Goal: Transaction & Acquisition: Download file/media

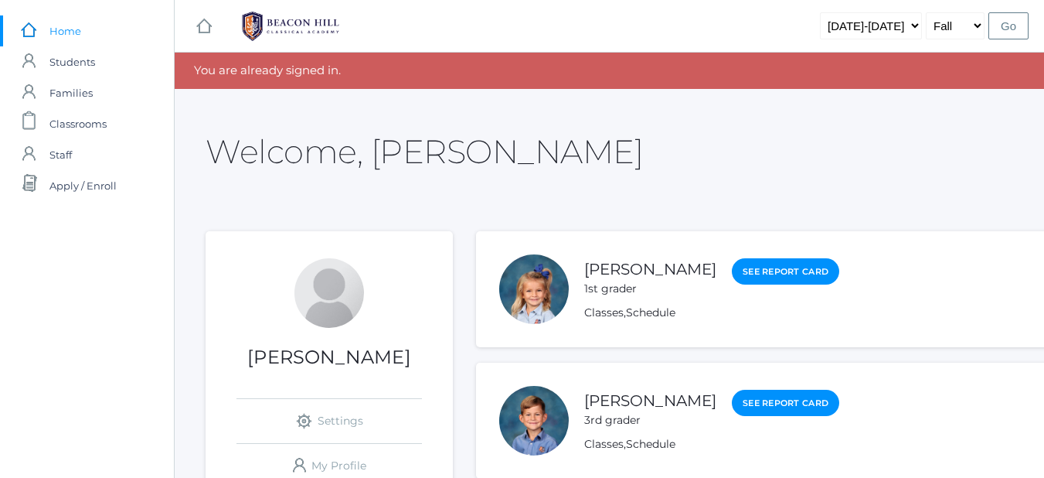
scroll to position [68, 0]
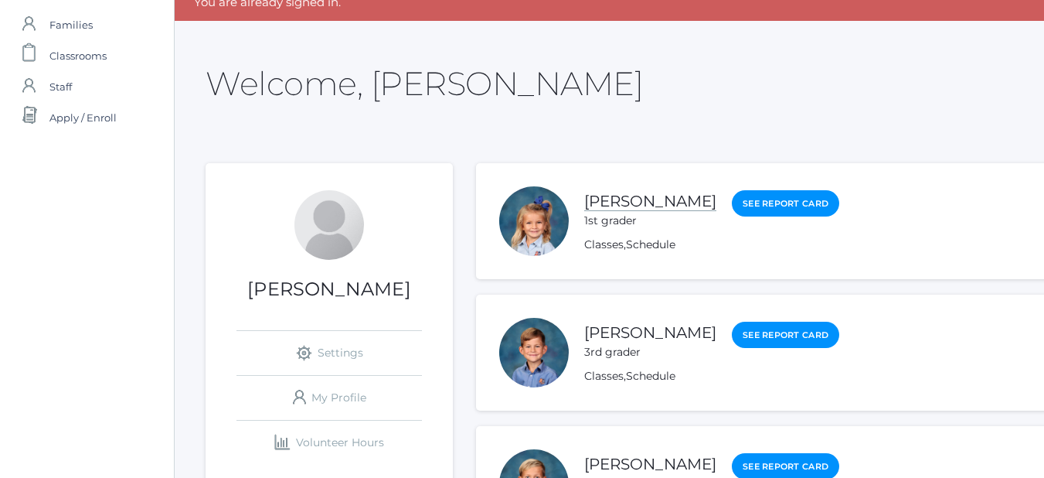
click at [616, 206] on link "[PERSON_NAME]" at bounding box center [650, 201] width 132 height 19
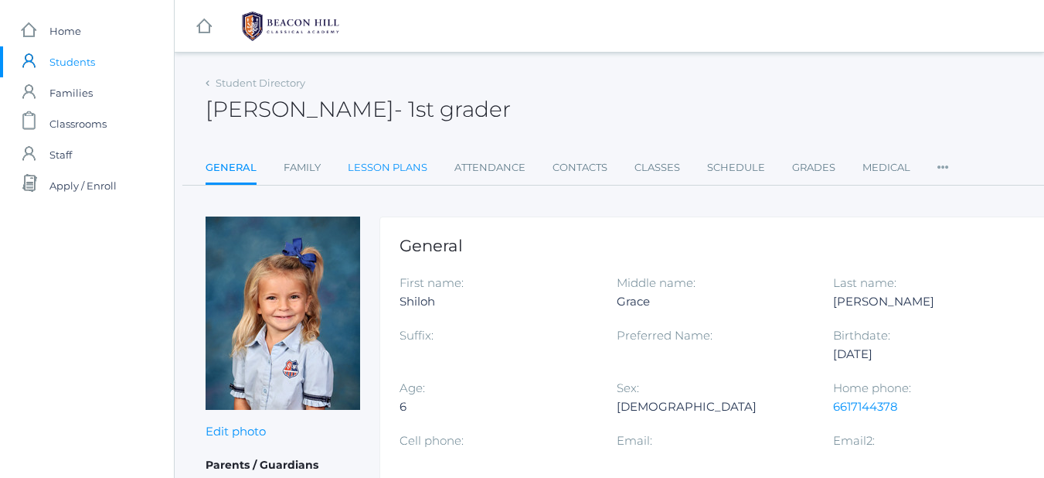
click at [369, 161] on link "Lesson Plans" at bounding box center [388, 167] width 80 height 31
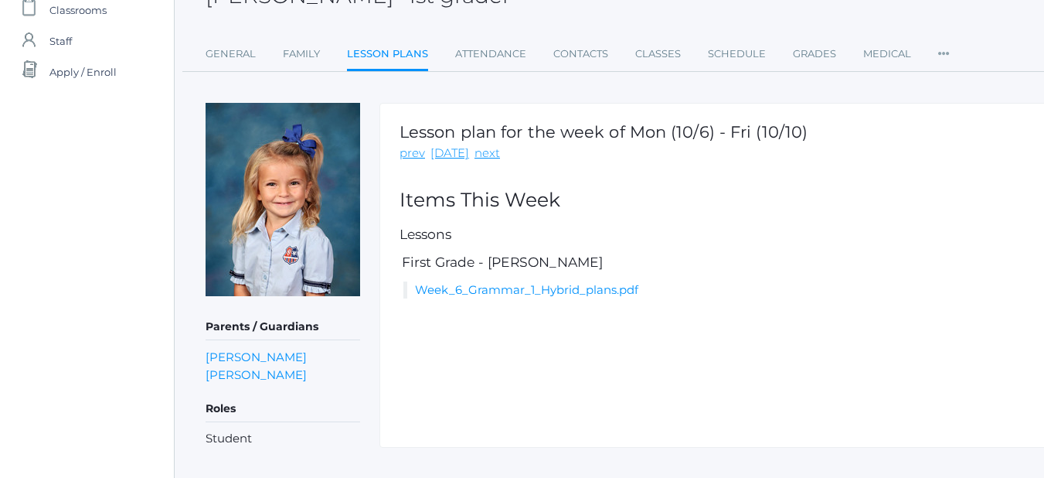
scroll to position [115, 0]
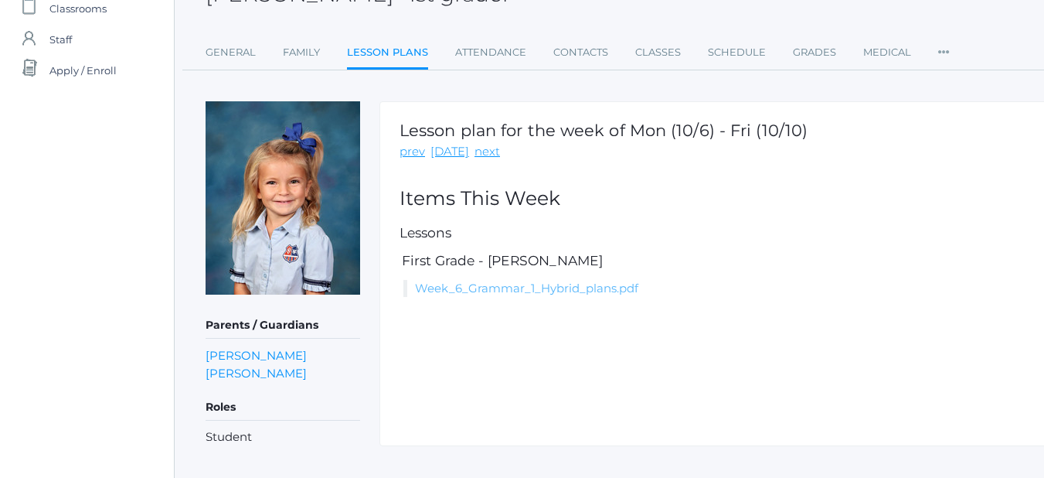
click at [607, 287] on link "Week_6_Grammar_1_Hybrid_plans.pdf" at bounding box center [526, 288] width 223 height 15
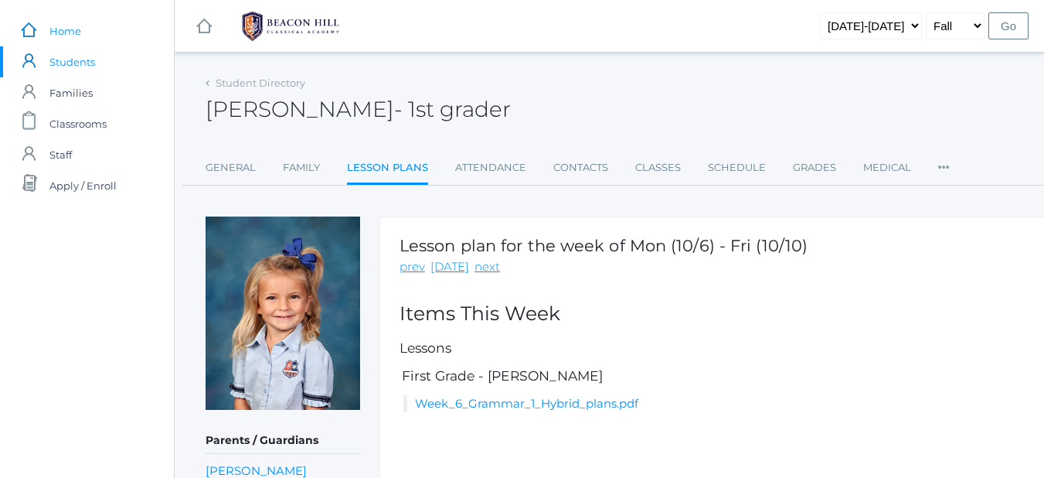
click at [73, 31] on span "Home" at bounding box center [65, 30] width 32 height 31
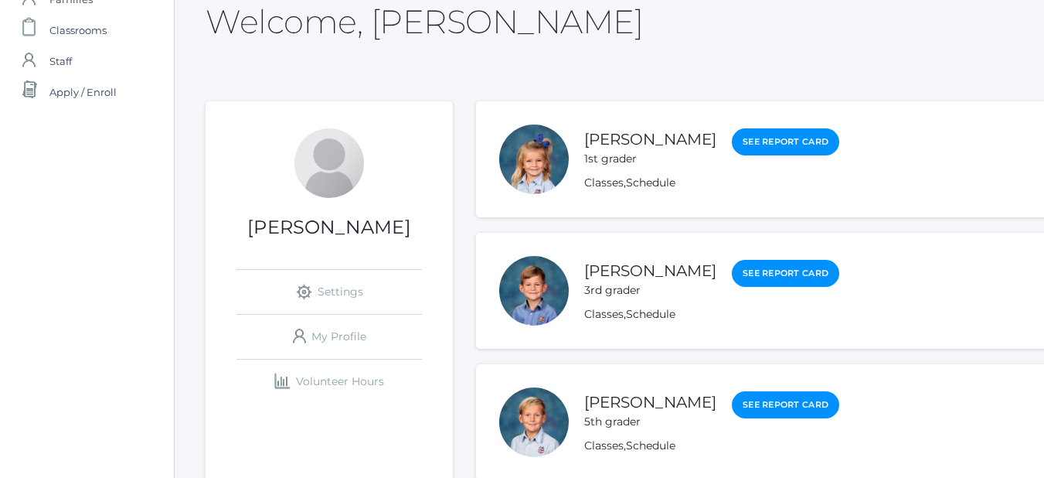
scroll to position [94, 0]
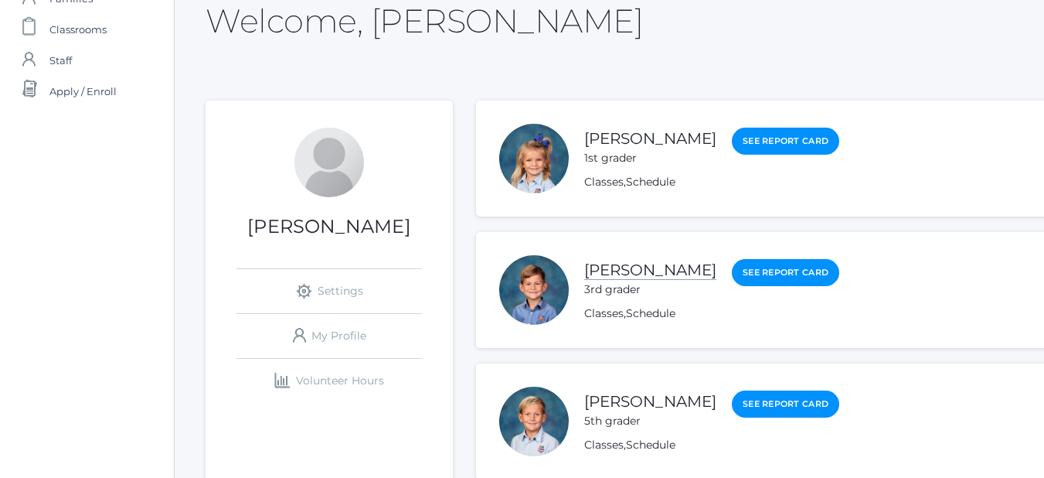
click at [634, 269] on link "[PERSON_NAME]" at bounding box center [650, 269] width 132 height 19
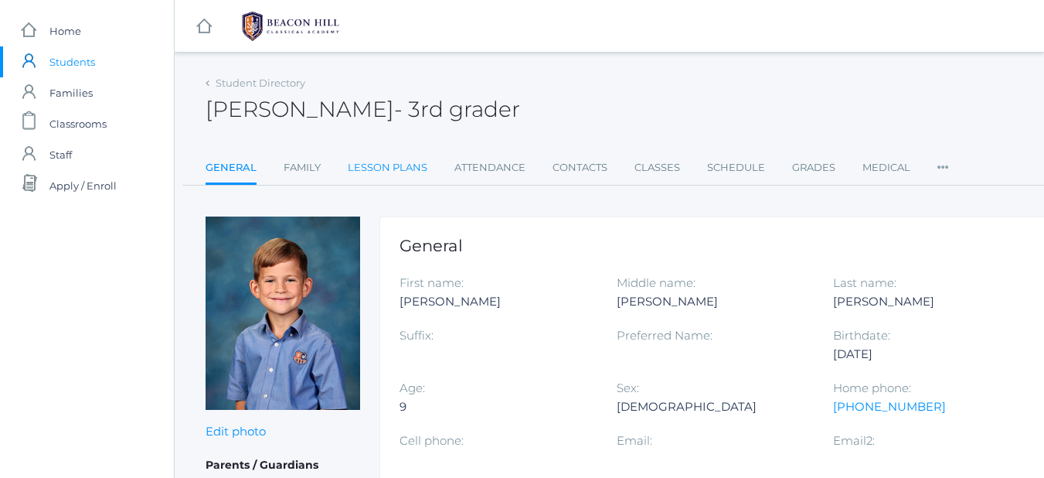
click at [403, 176] on link "Lesson Plans" at bounding box center [388, 167] width 80 height 31
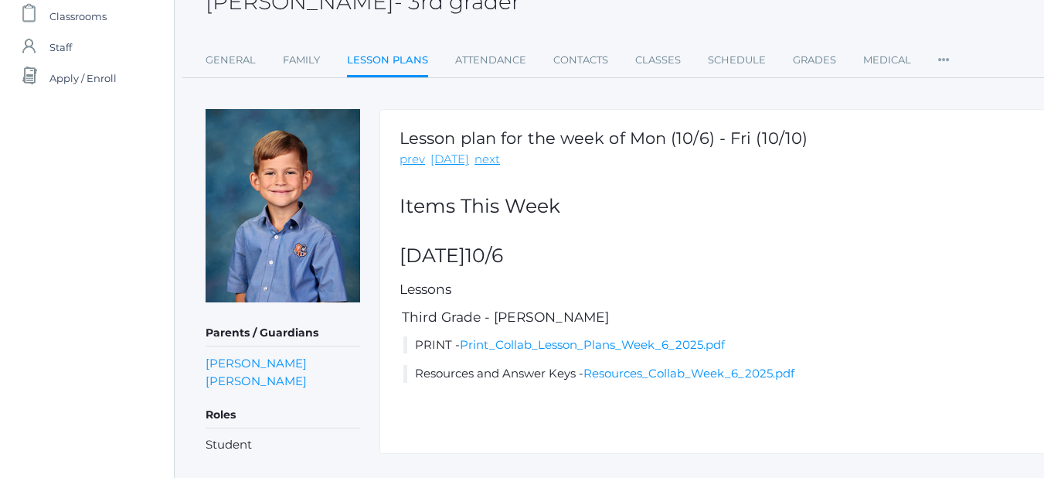
scroll to position [114, 0]
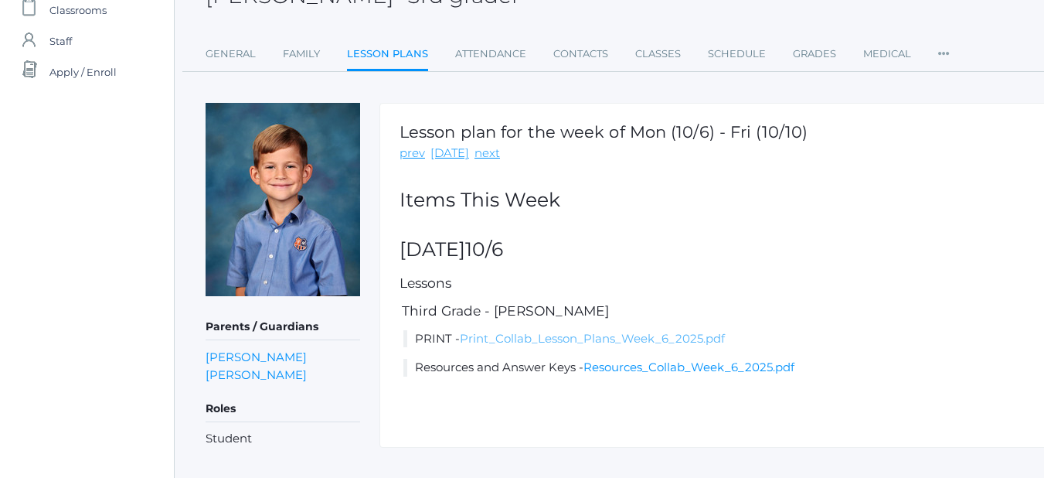
click at [606, 342] on link "Print_Collab_Lesson_Plans_Week_6_2025.pdf" at bounding box center [592, 338] width 265 height 15
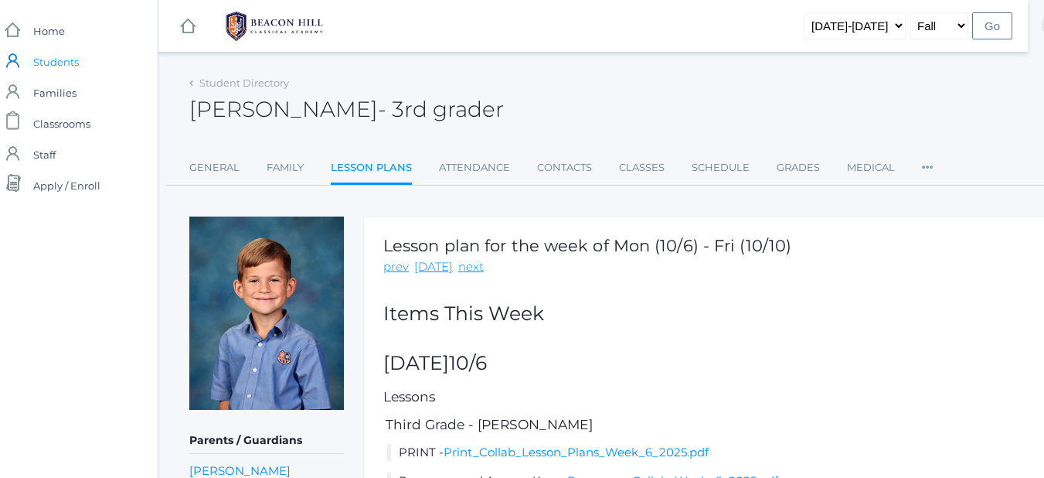
scroll to position [0, 0]
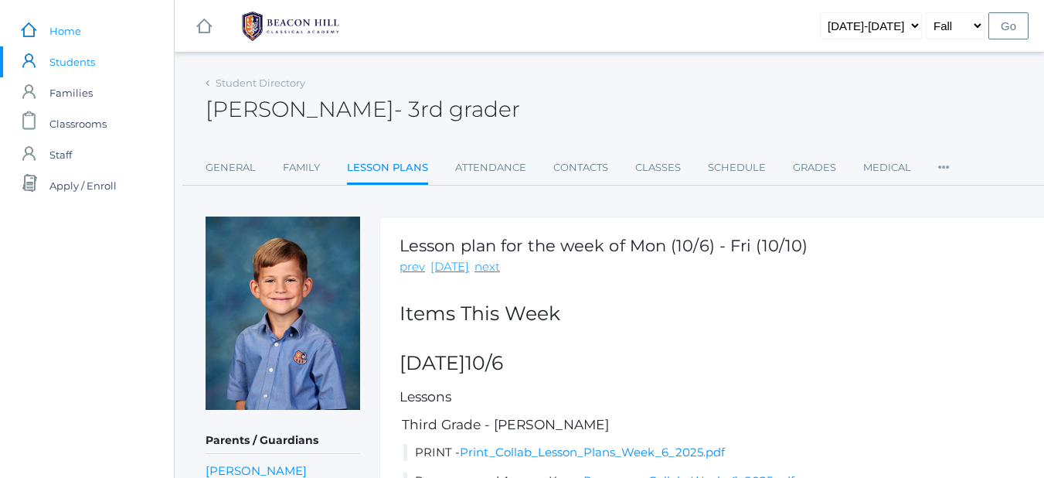
click at [53, 29] on span "Home" at bounding box center [65, 30] width 32 height 31
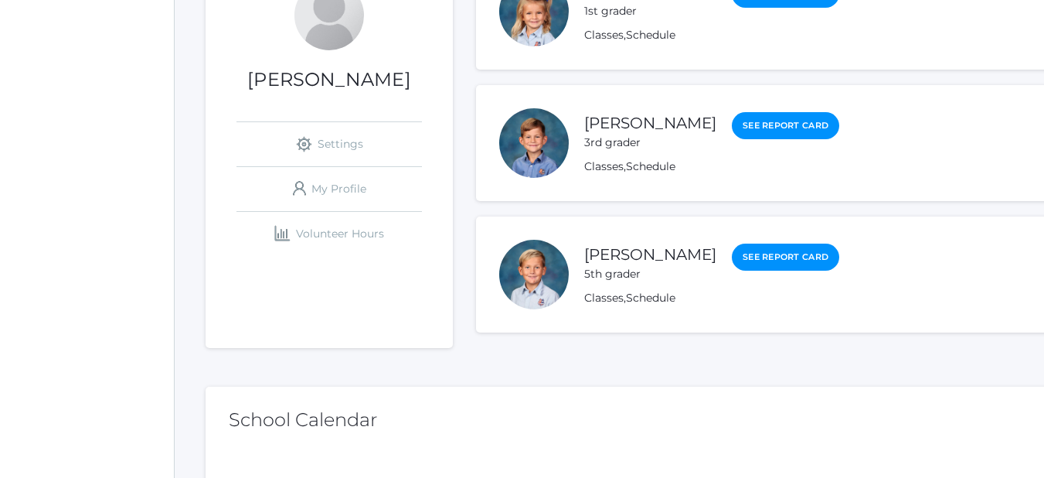
scroll to position [247, 0]
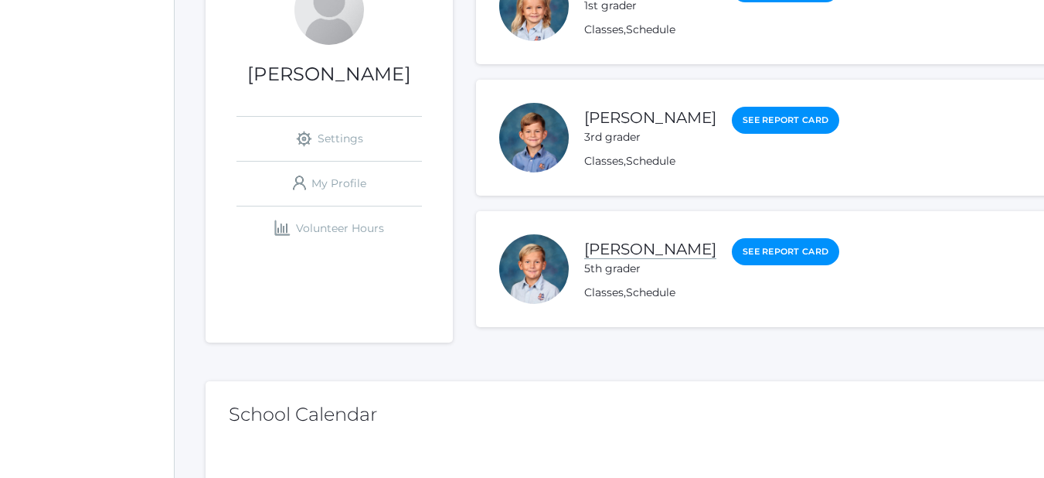
click at [654, 245] on link "[PERSON_NAME]" at bounding box center [650, 249] width 132 height 19
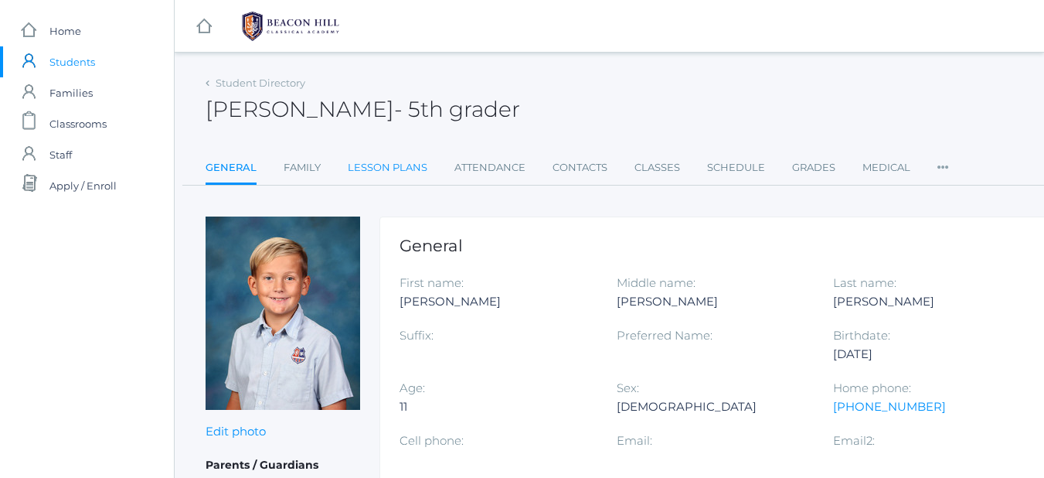
click at [382, 166] on link "Lesson Plans" at bounding box center [388, 167] width 80 height 31
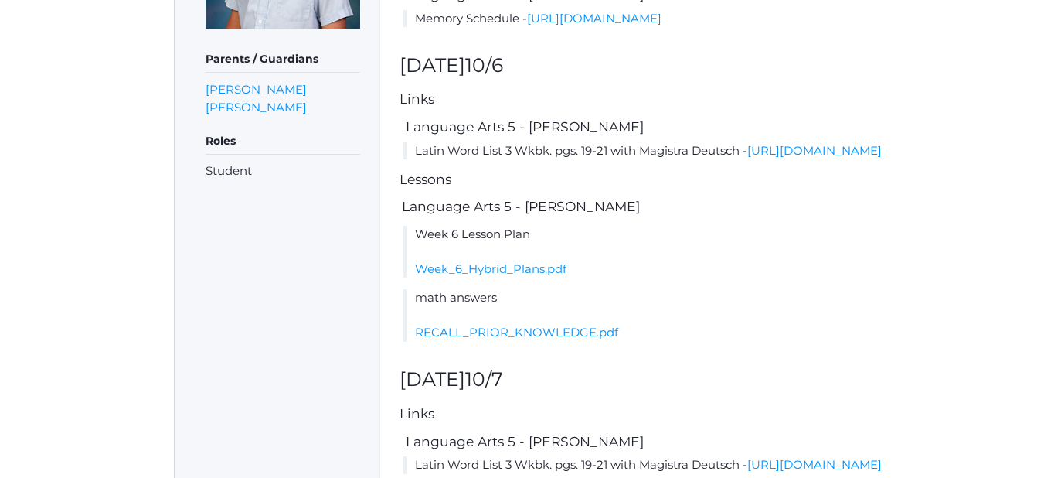
scroll to position [398, 0]
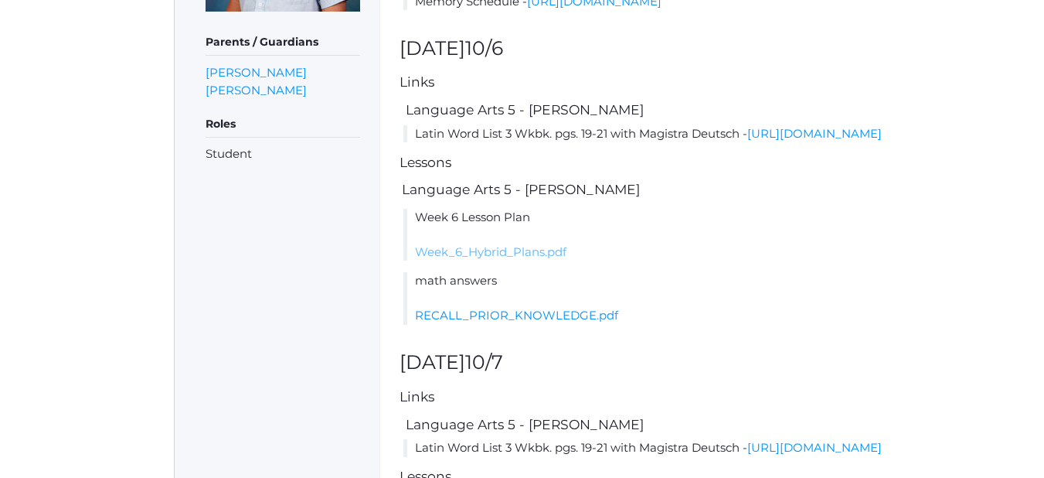
click at [538, 259] on link "Week_6_Hybrid_Plans.pdf" at bounding box center [490, 251] width 151 height 15
